Goal: Task Accomplishment & Management: Manage account settings

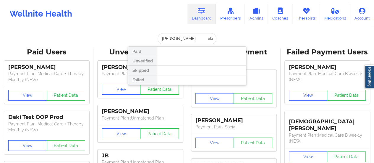
click at [190, 40] on input "[PERSON_NAME]" at bounding box center [187, 38] width 59 height 11
type input "[PERSON_NAME]"
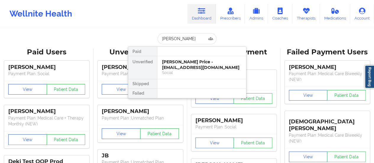
click at [192, 67] on div "[PERSON_NAME] Price - [EMAIL_ADDRESS][DOMAIN_NAME]" at bounding box center [201, 64] width 79 height 11
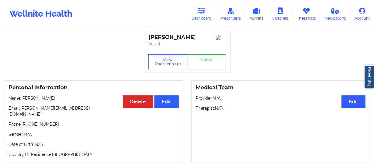
drag, startPoint x: 70, startPoint y: 101, endPoint x: 22, endPoint y: 99, distance: 48.3
click at [22, 99] on p "Name: [PERSON_NAME]" at bounding box center [94, 98] width 170 height 6
copy p "[PERSON_NAME]"
click at [208, 8] on link "Dashboard" at bounding box center [202, 14] width 28 height 20
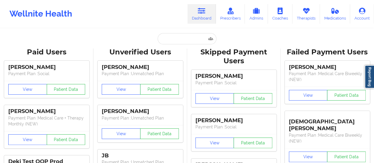
drag, startPoint x: 208, startPoint y: 8, endPoint x: 186, endPoint y: 40, distance: 38.3
click at [186, 40] on input "text" at bounding box center [187, 38] width 59 height 11
paste input "[PERSON_NAME] [PERSON_NAME]"
type input "[PERSON_NAME] [PERSON_NAME]"
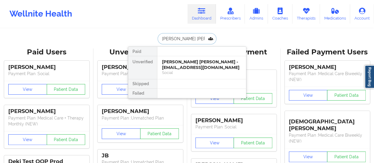
click at [177, 65] on div "[PERSON_NAME] [PERSON_NAME] - [EMAIL_ADDRESS][DOMAIN_NAME]" at bounding box center [201, 64] width 79 height 11
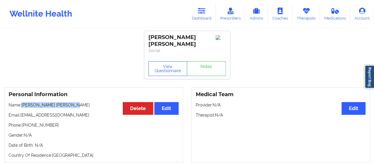
drag, startPoint x: 67, startPoint y: 104, endPoint x: 23, endPoint y: 103, distance: 44.4
click at [23, 103] on p "Name: [PERSON_NAME] [PERSON_NAME]" at bounding box center [94, 105] width 170 height 6
copy p "[PERSON_NAME] [PERSON_NAME]"
click at [306, 12] on icon at bounding box center [306, 11] width 8 height 7
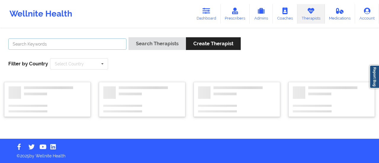
click at [107, 44] on input "text" at bounding box center [67, 43] width 118 height 11
paste input "Aquarius [PERSON_NAME]"
type input "Aquarius [PERSON_NAME]"
click at [128, 37] on button "Search Therapists" at bounding box center [156, 43] width 57 height 13
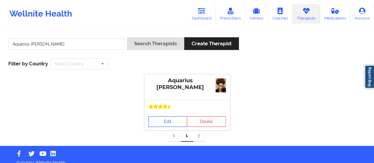
click at [169, 114] on div "Edit Delete" at bounding box center [187, 121] width 86 height 17
click at [169, 121] on link "Edit" at bounding box center [168, 121] width 39 height 11
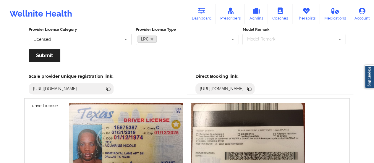
scroll to position [135, 0]
click at [252, 90] on icon at bounding box center [250, 89] width 3 height 3
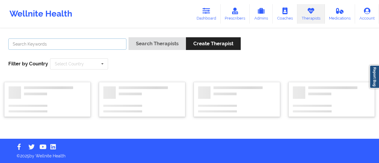
click at [59, 41] on input "text" at bounding box center [67, 43] width 118 height 11
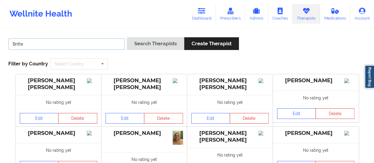
type input "[PERSON_NAME]"
click at [127, 37] on button "Search Therapists" at bounding box center [155, 43] width 57 height 13
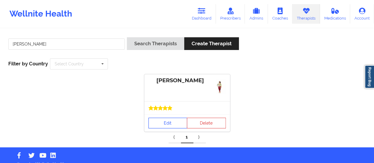
click at [163, 123] on link "Edit" at bounding box center [168, 123] width 39 height 11
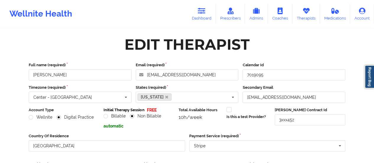
scroll to position [107, 0]
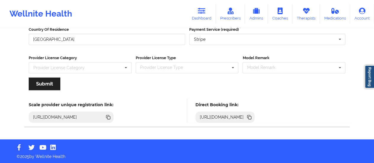
click at [253, 115] on icon at bounding box center [249, 117] width 7 height 7
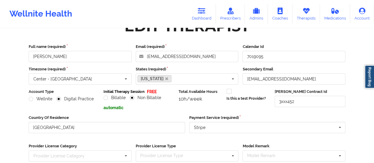
scroll to position [15, 0]
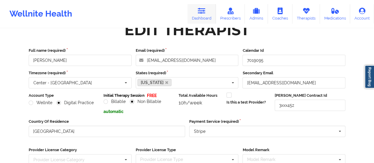
click at [205, 14] on icon at bounding box center [202, 11] width 8 height 7
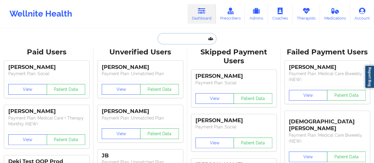
click at [175, 42] on input "text" at bounding box center [187, 38] width 59 height 11
paste input "[EMAIL_ADDRESS][DOMAIN_NAME]"
type input "[EMAIL_ADDRESS][DOMAIN_NAME]"
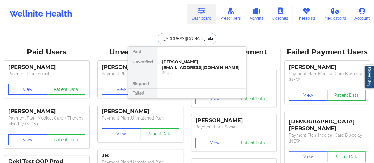
click at [185, 67] on div "[PERSON_NAME] - [EMAIL_ADDRESS][DOMAIN_NAME]" at bounding box center [201, 64] width 79 height 11
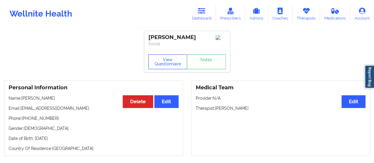
click at [170, 65] on button "View Questionnaire" at bounding box center [168, 61] width 39 height 15
